Goal: Information Seeking & Learning: Learn about a topic

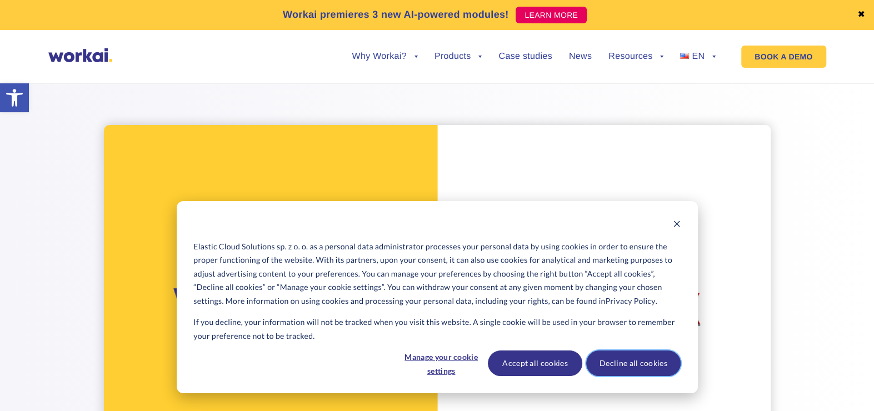
click at [625, 358] on button "Decline all cookies" at bounding box center [633, 364] width 94 height 26
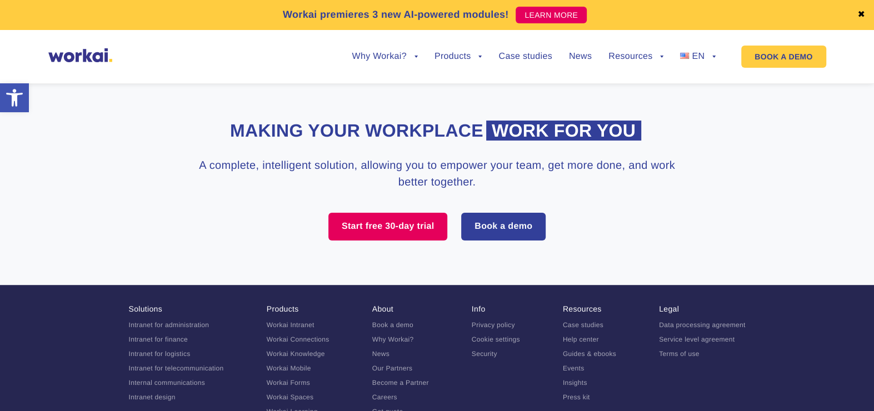
scroll to position [3245, 0]
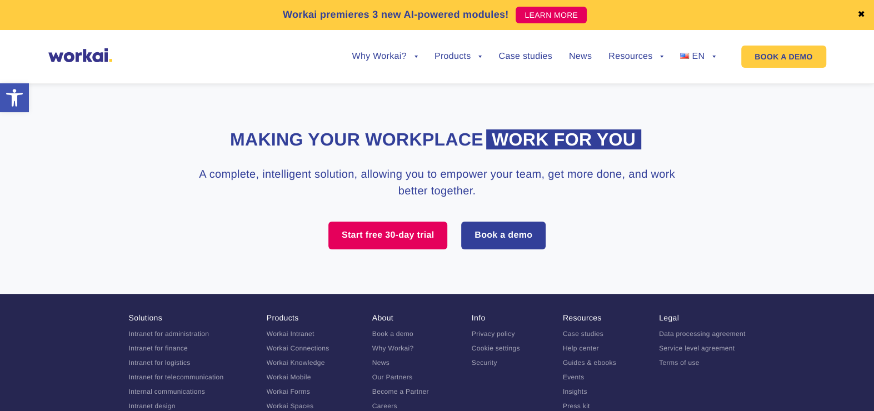
click at [293, 373] on link "Workai Mobile" at bounding box center [289, 377] width 44 height 8
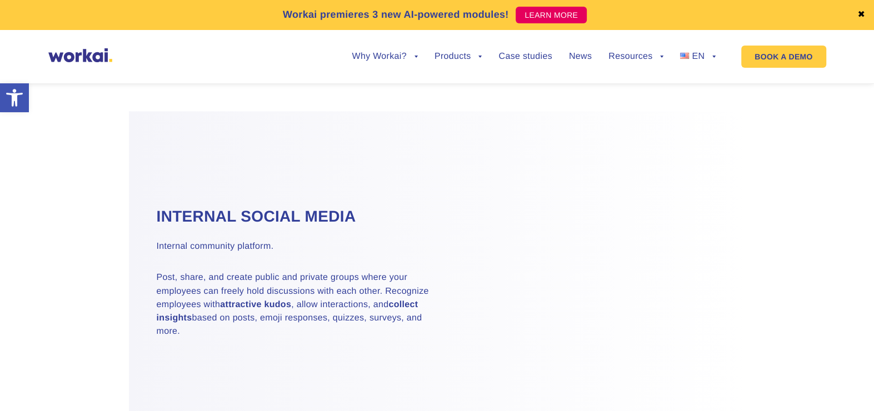
scroll to position [1322, 0]
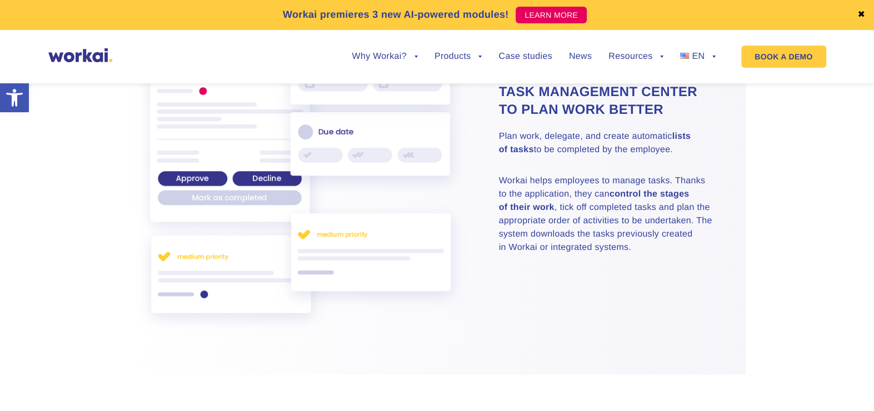
drag, startPoint x: 880, startPoint y: 31, endPoint x: 591, endPoint y: 242, distance: 357.9
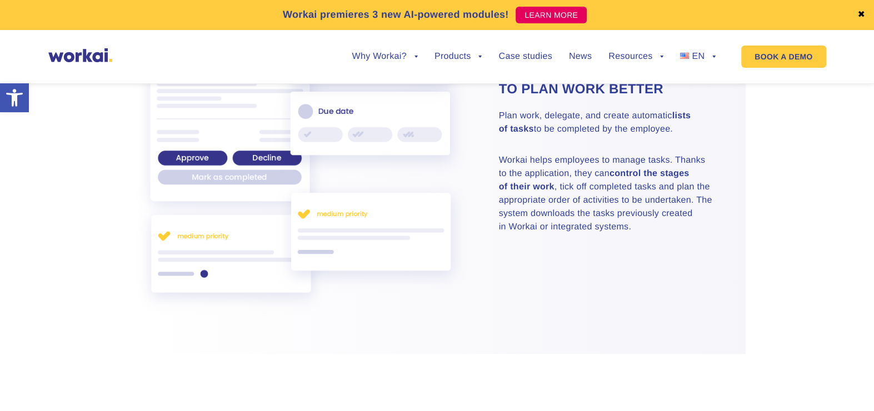
scroll to position [0, 0]
